Goal: Information Seeking & Learning: Learn about a topic

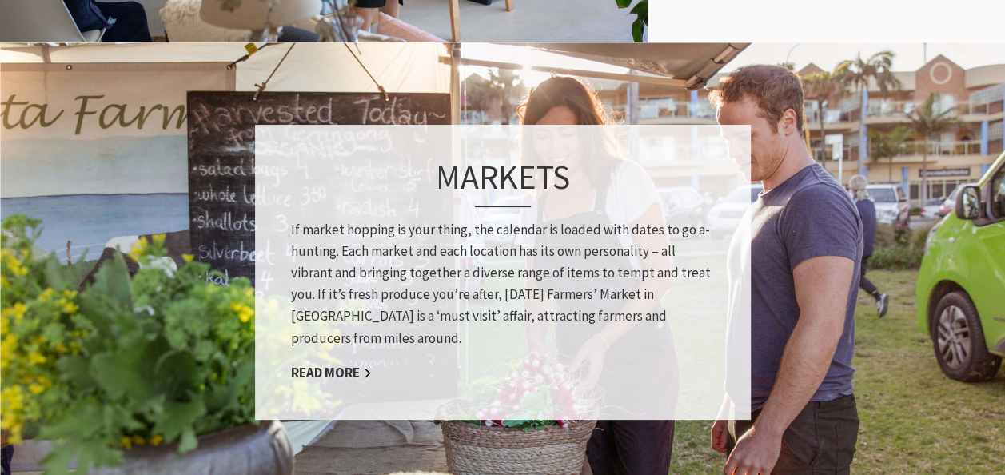
scroll to position [1120, 0]
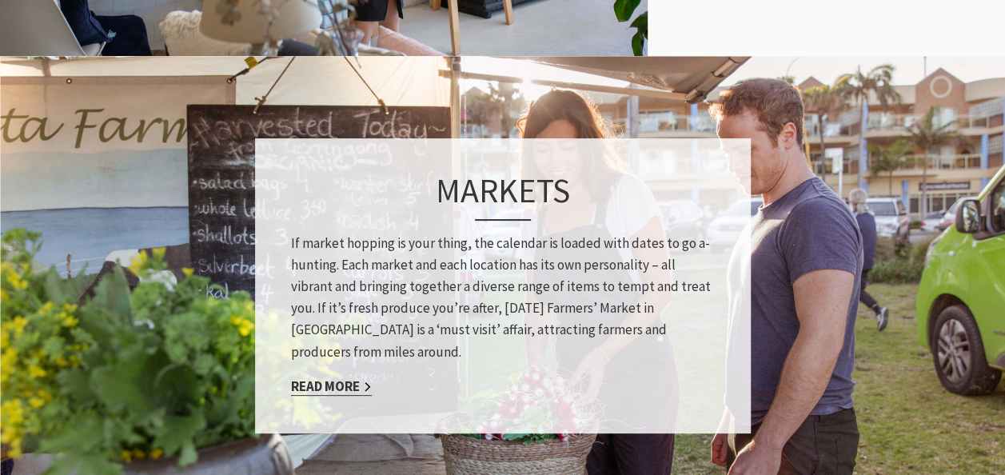
click at [294, 381] on link "Read More" at bounding box center [331, 386] width 81 height 18
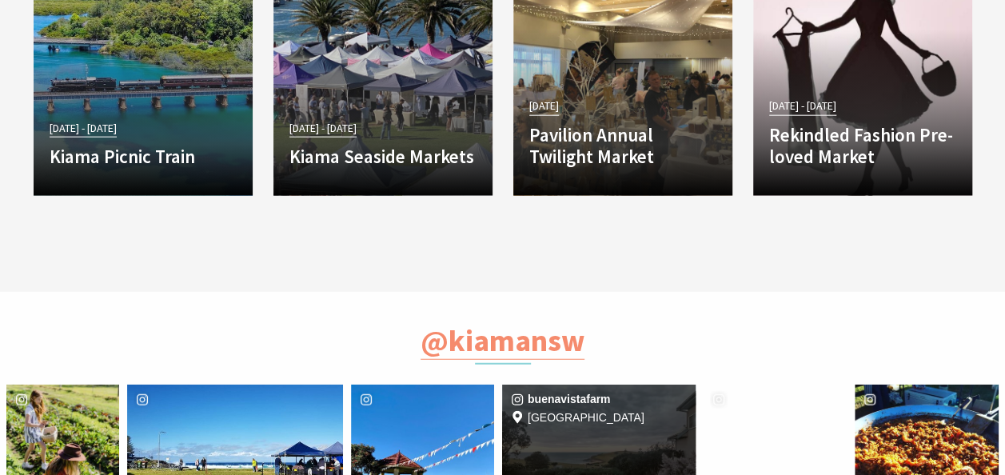
scroll to position [1839, 0]
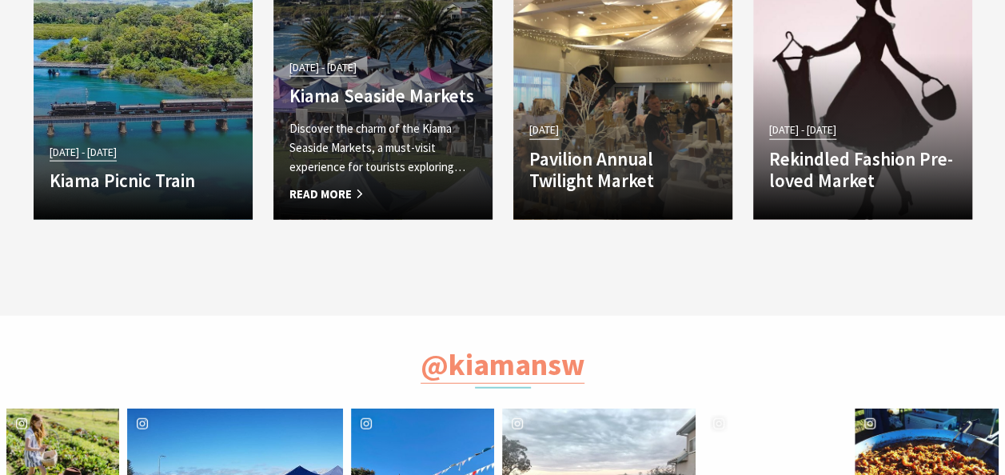
click at [341, 188] on span "Read More" at bounding box center [382, 194] width 187 height 19
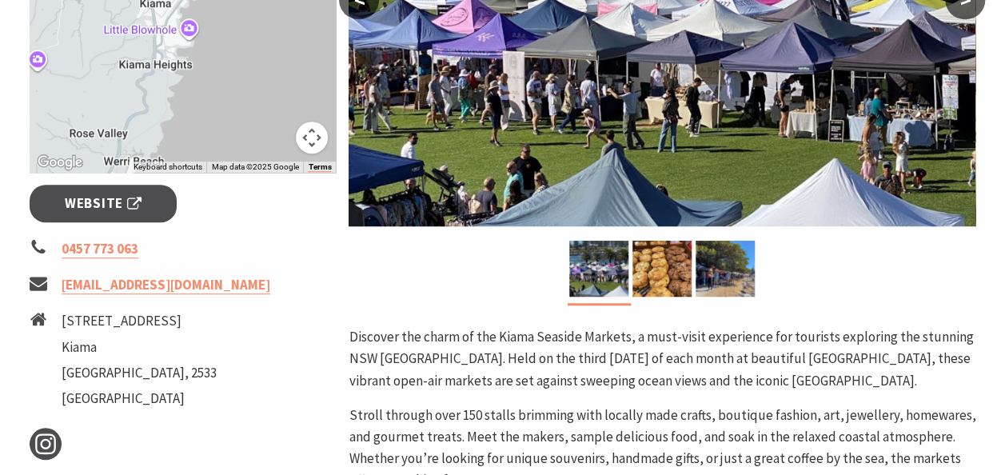
scroll to position [480, 0]
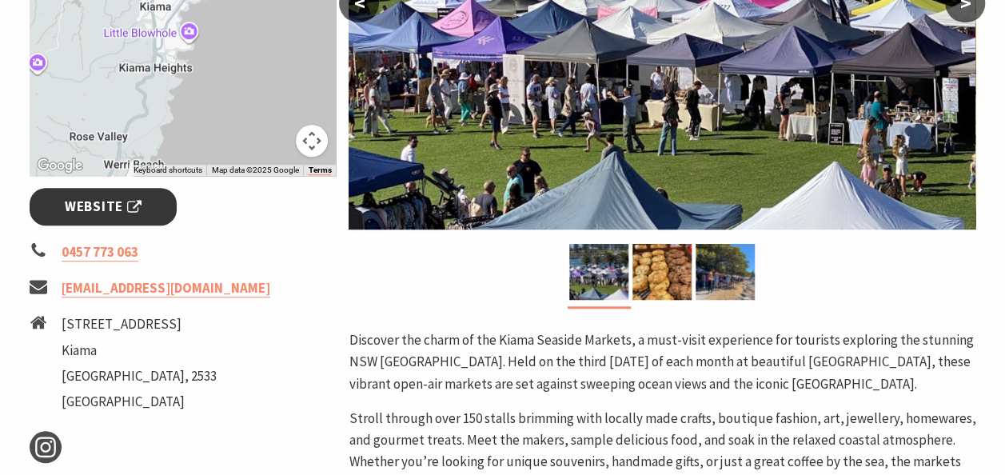
click at [118, 199] on span "Website" at bounding box center [103, 207] width 77 height 22
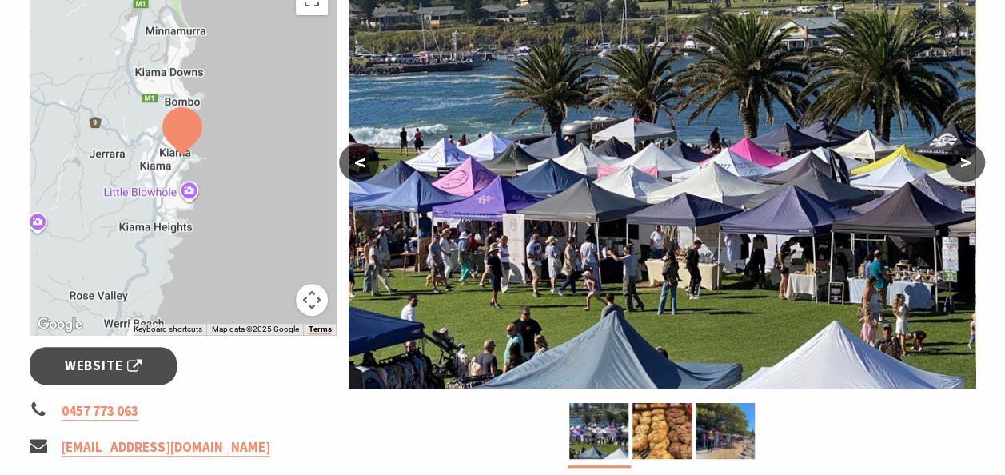
scroll to position [640, 0]
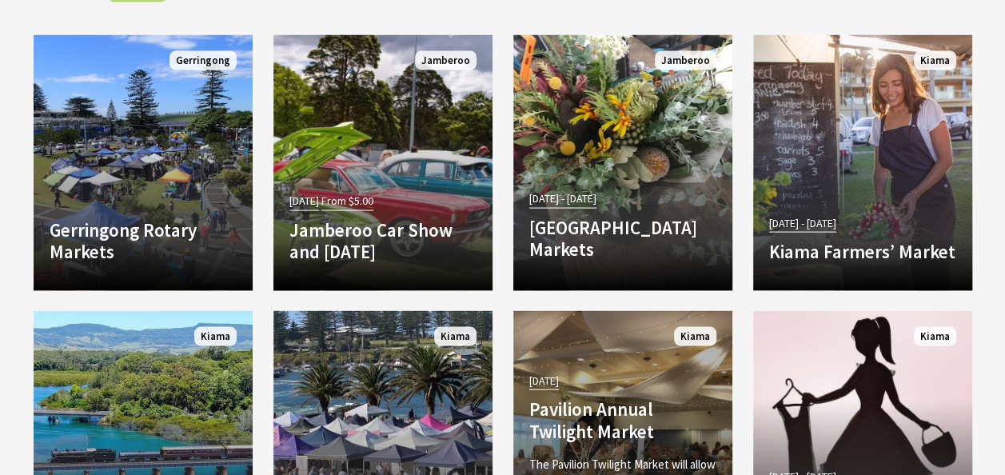
scroll to position [1486, 0]
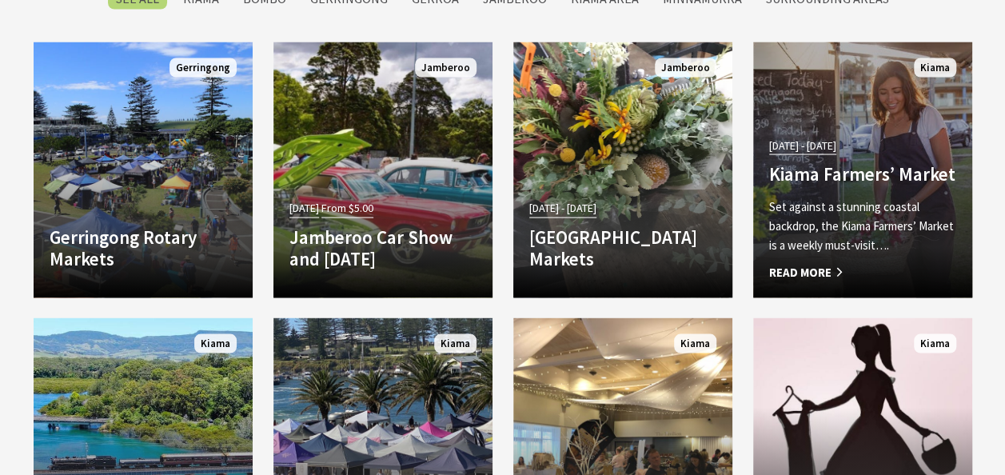
click at [844, 236] on p "Set against a stunning coastal backdrop, the Kiama Farmers’ Market is a weekly …" at bounding box center [862, 226] width 187 height 58
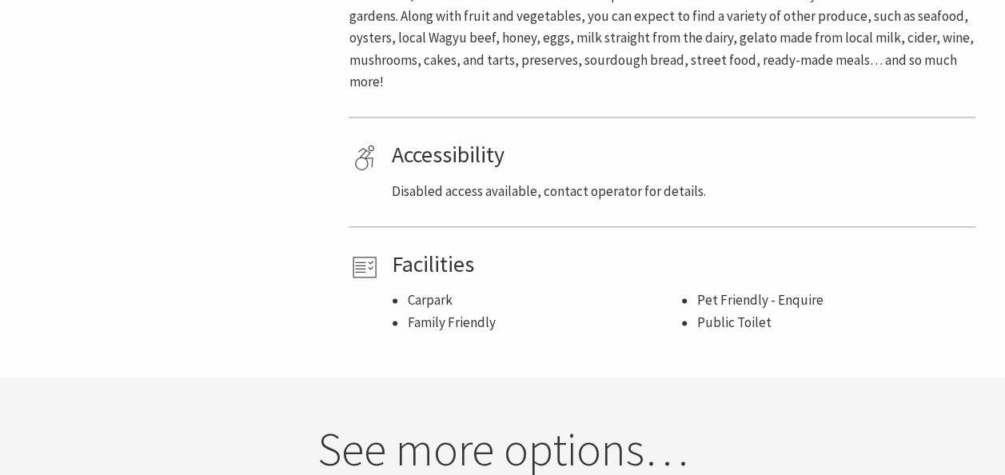
scroll to position [640, 0]
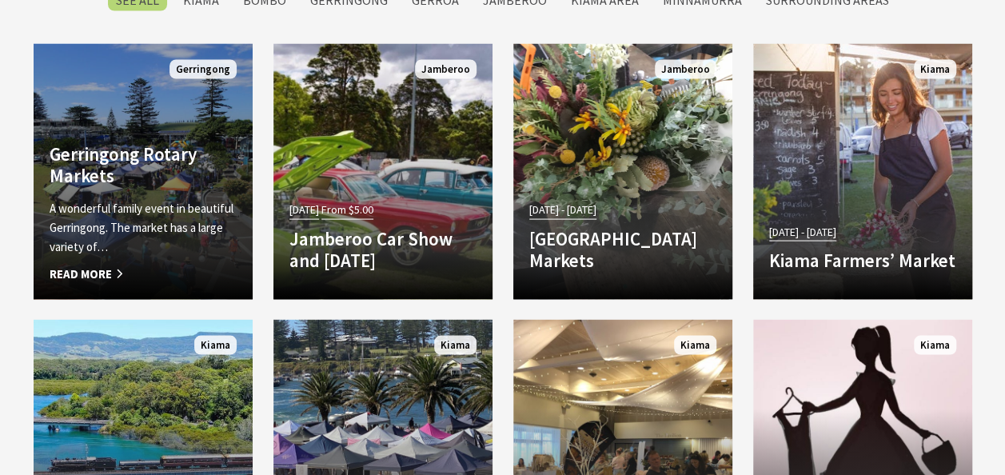
scroll to position [349, 1024]
click at [82, 275] on span "Read More" at bounding box center [143, 273] width 187 height 19
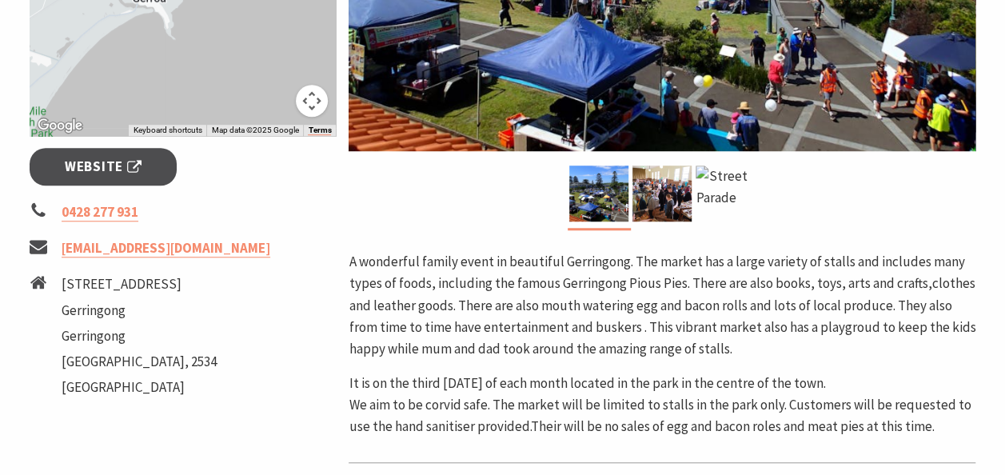
scroll to position [560, 0]
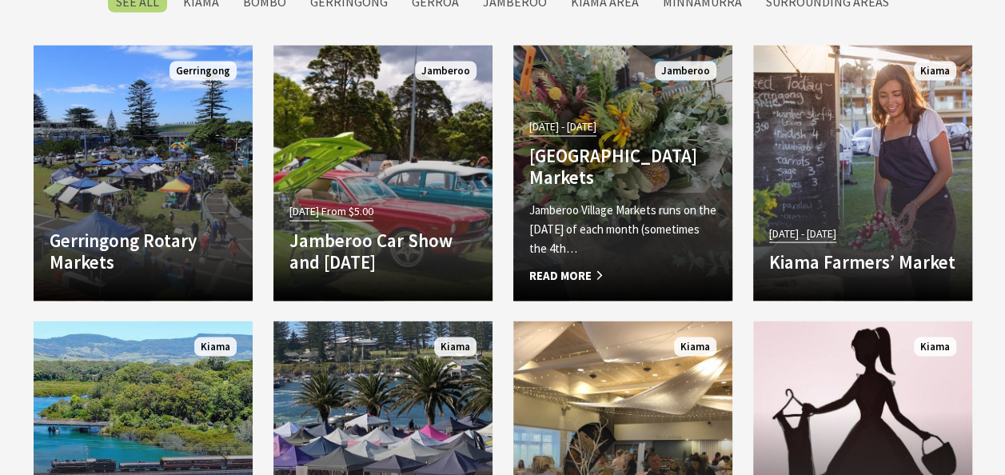
scroll to position [349, 1024]
click at [581, 229] on p "Jamberoo Village Markets runs on the [DATE] of each month (sometimes the 4th…" at bounding box center [622, 229] width 187 height 58
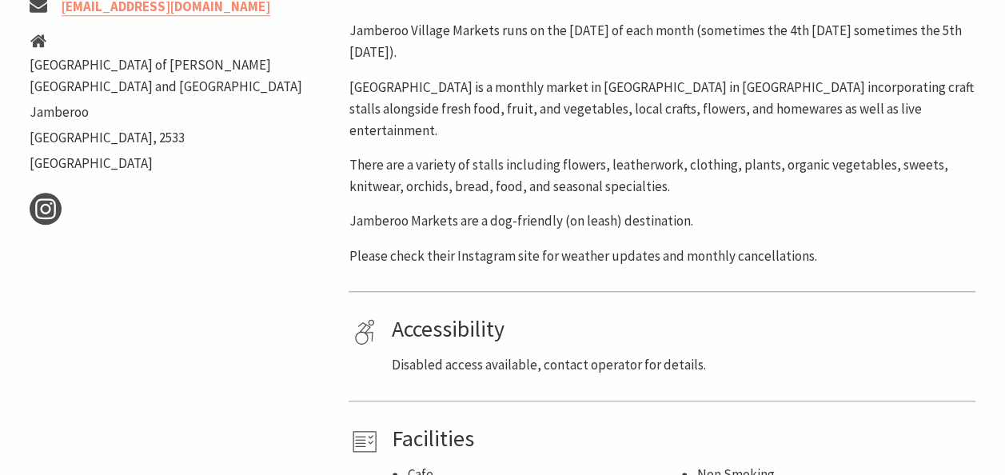
scroll to position [640, 0]
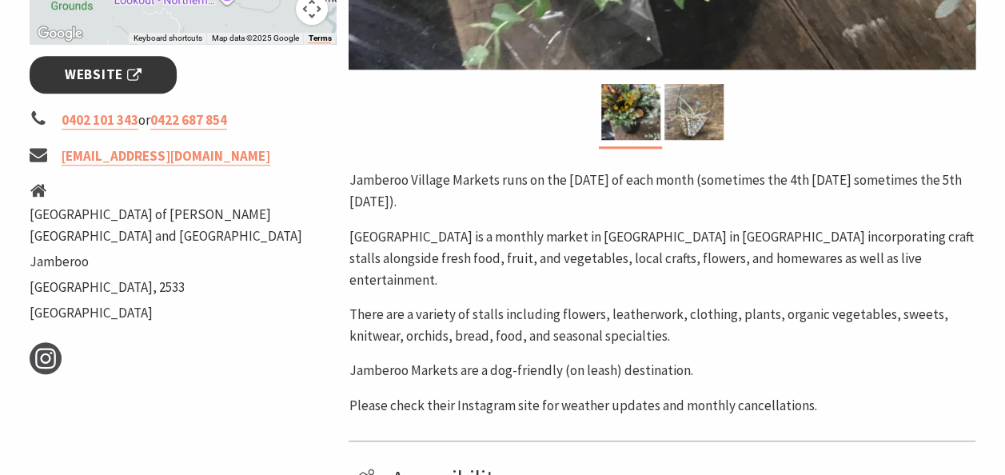
click at [112, 69] on span "Website" at bounding box center [103, 75] width 77 height 22
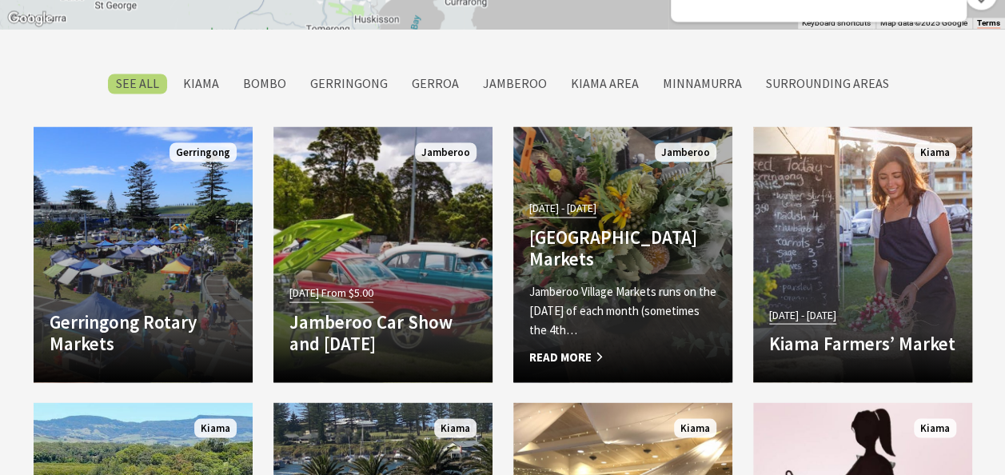
scroll to position [1001, 0]
